Goal: Information Seeking & Learning: Learn about a topic

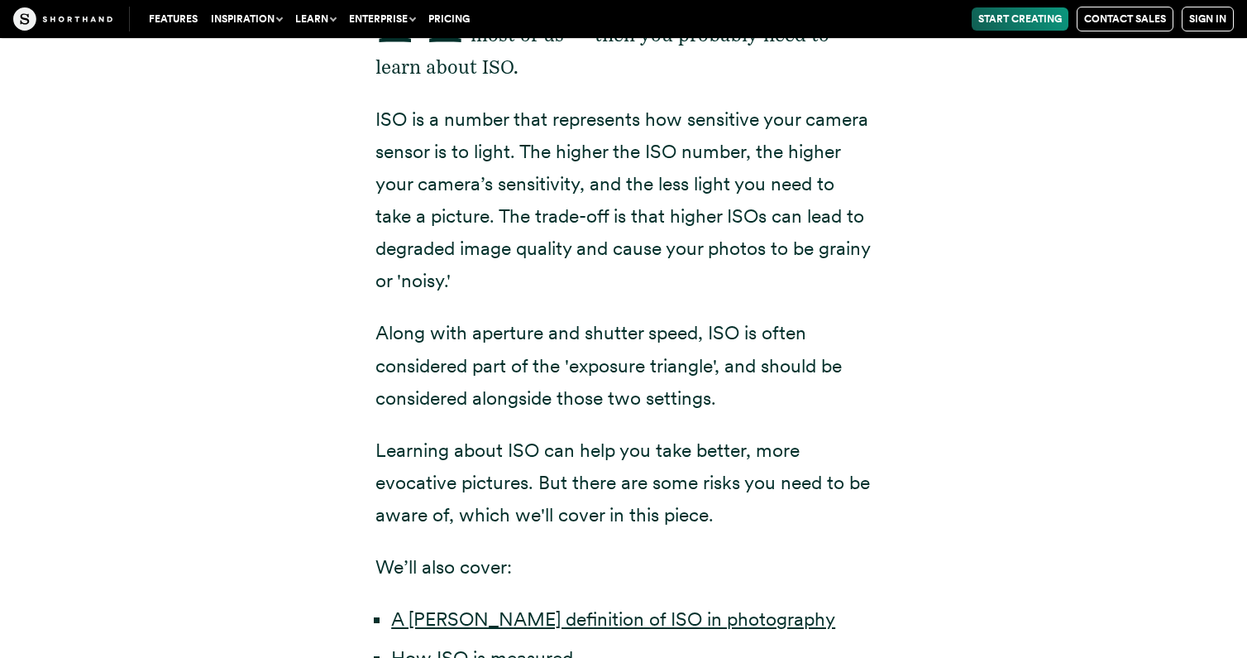
scroll to position [478, 0]
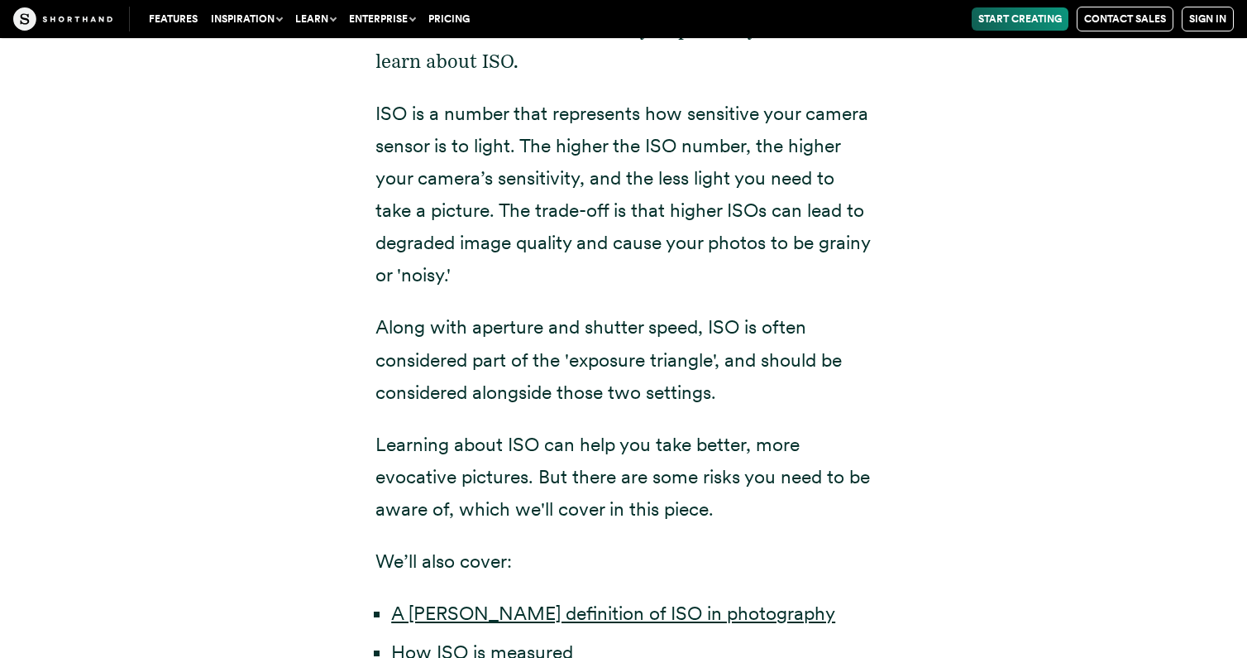
drag, startPoint x: 374, startPoint y: 103, endPoint x: 566, endPoint y: 259, distance: 247.5
click at [567, 263] on div "Have you ever taken a picture and it's turned out blurry or too dark? If you ha…" at bounding box center [623, 450] width 562 height 1122
click at [499, 264] on p "ISO is a number that represents how sensitive your camera sensor is to light. T…" at bounding box center [623, 195] width 496 height 194
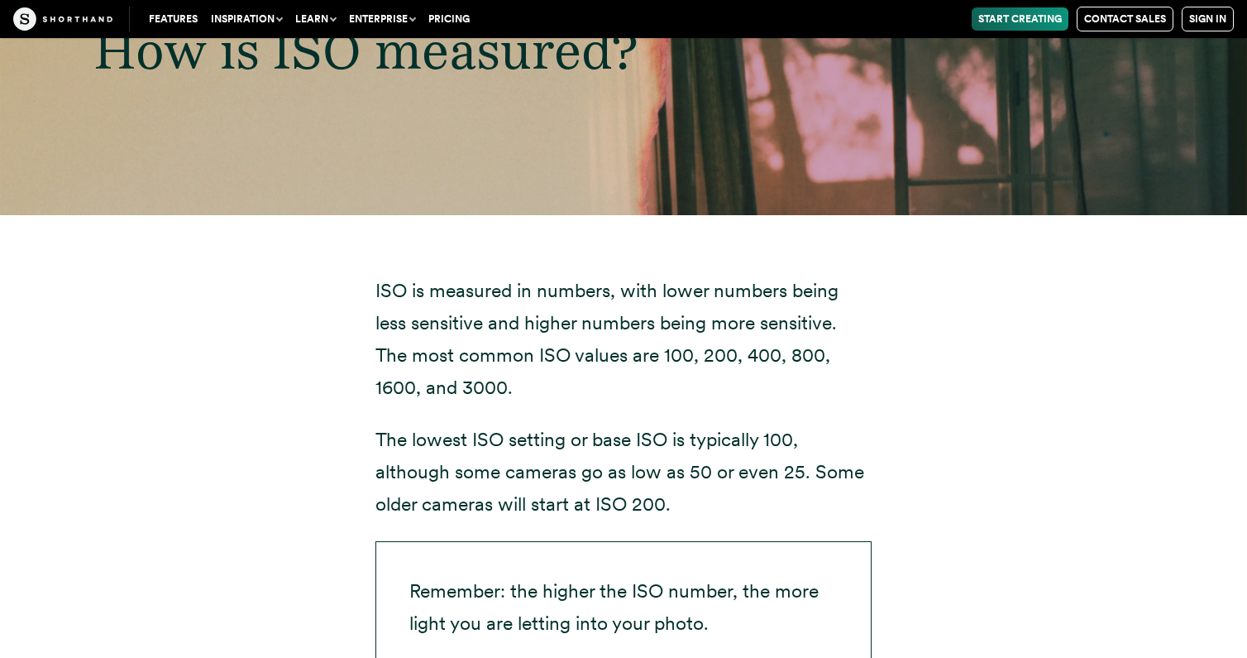
scroll to position [3653, 0]
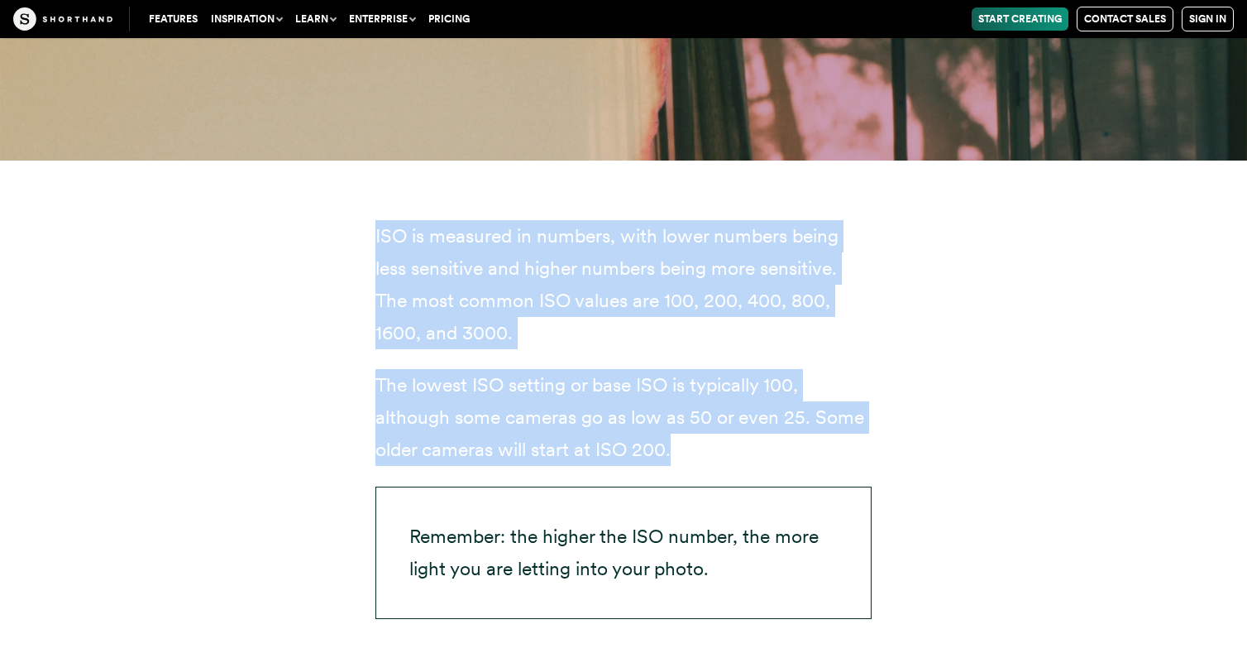
drag, startPoint x: 366, startPoint y: 227, endPoint x: 690, endPoint y: 447, distance: 391.1
click at [690, 447] on div "ISO is measured in numbers, with lower numbers being less sensitive and higher …" at bounding box center [623, 424] width 562 height 528
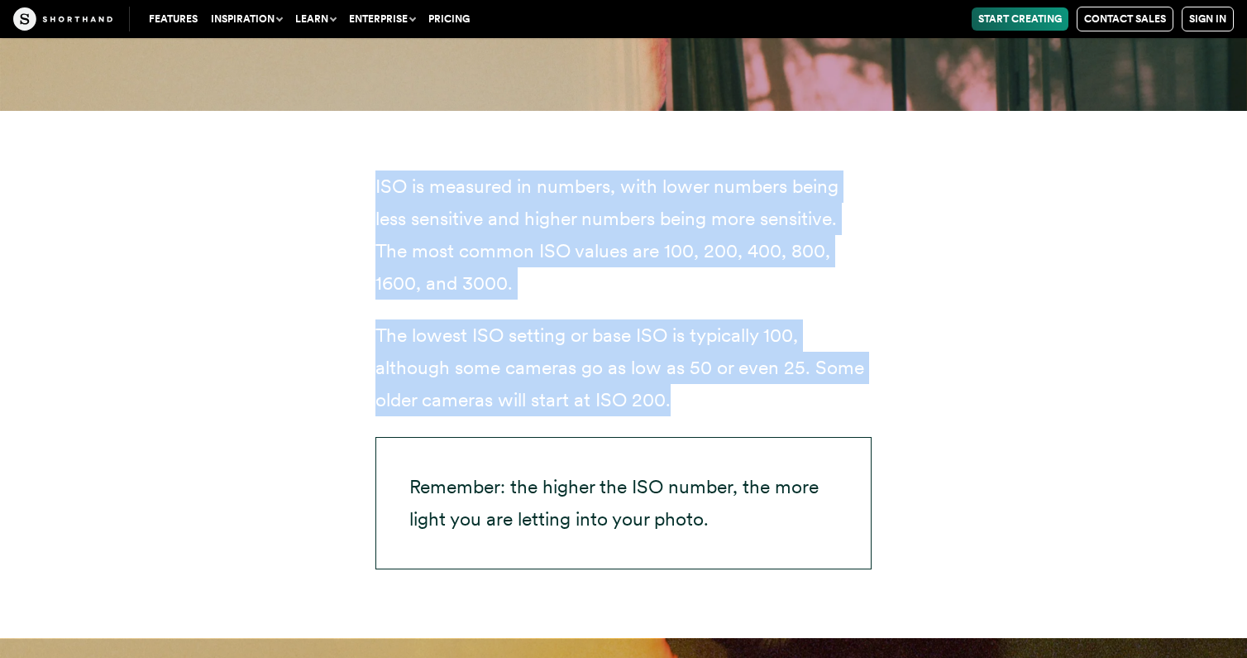
scroll to position [3706, 0]
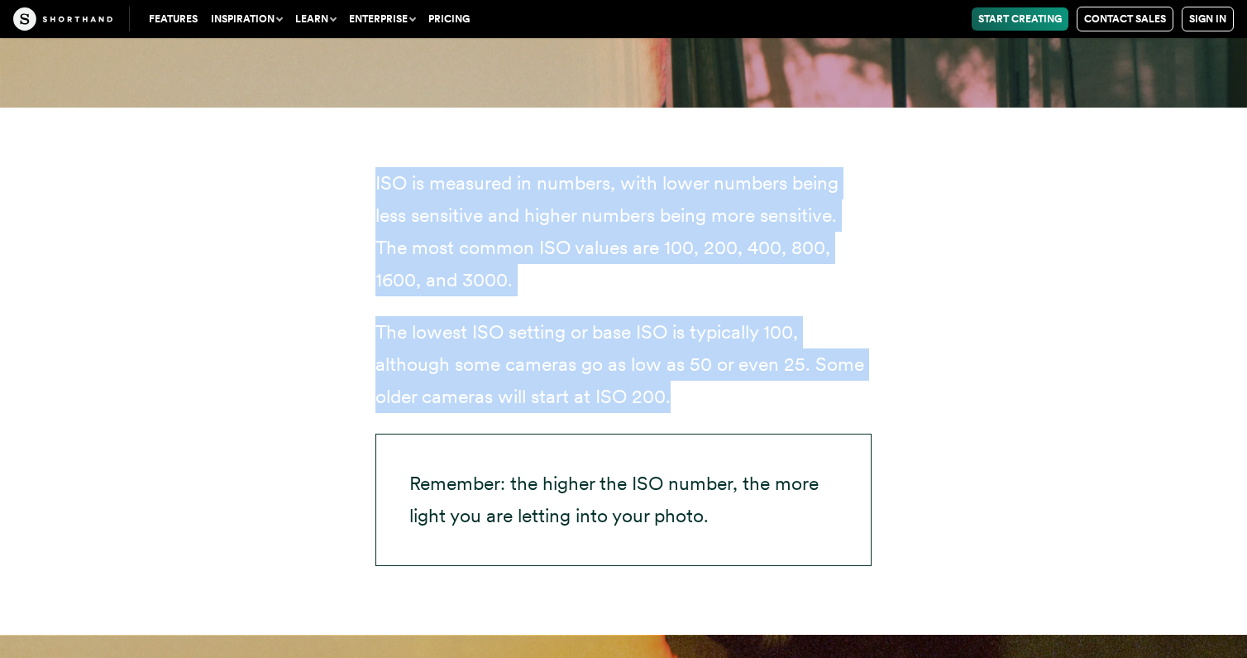
copy div "ISO is measured in numbers, with lower numbers being less sensitive and higher …"
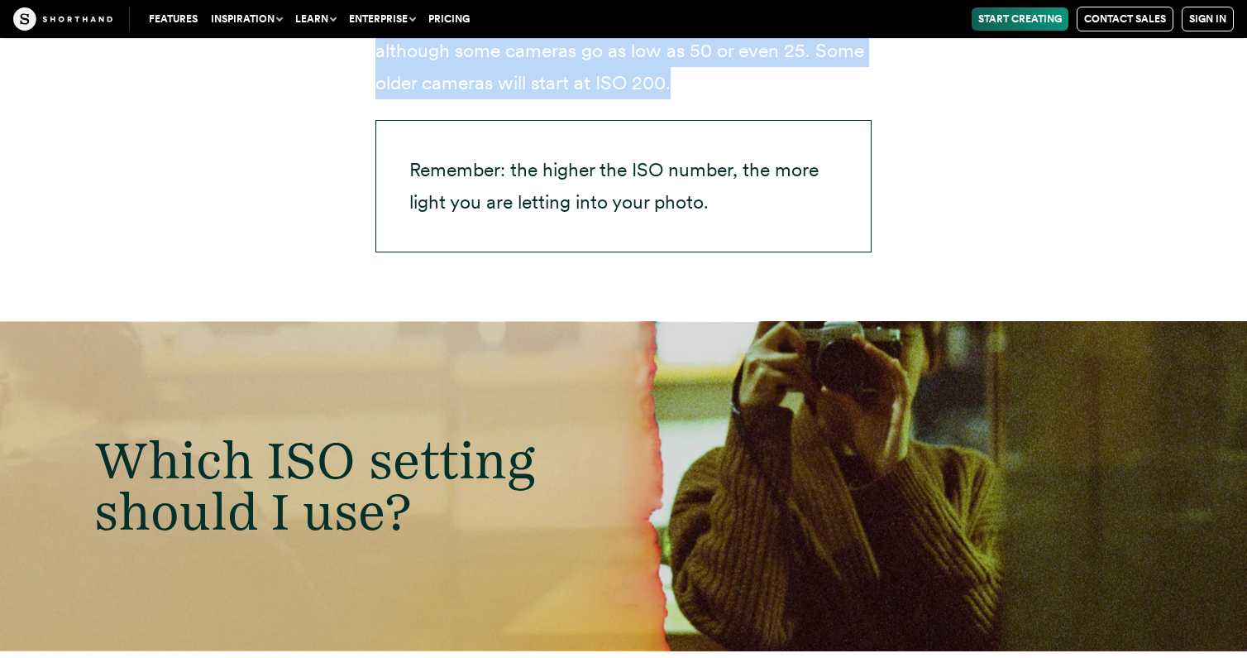
scroll to position [4025, 0]
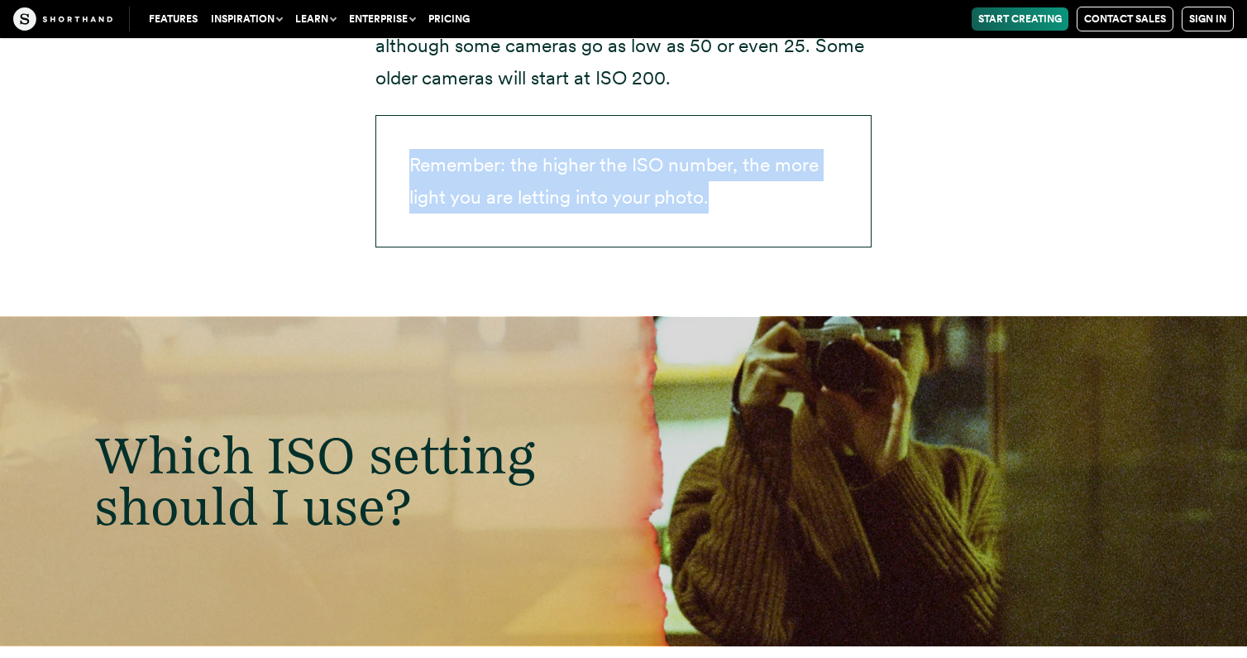
drag, startPoint x: 409, startPoint y: 160, endPoint x: 729, endPoint y: 208, distance: 323.5
click at [729, 208] on p "Remember: the higher the ISO number, the more light you are letting into your p…" at bounding box center [623, 181] width 496 height 132
copy p "Remember: the higher the ISO number, the more light you are letting into your p…"
